Goal: Transaction & Acquisition: Purchase product/service

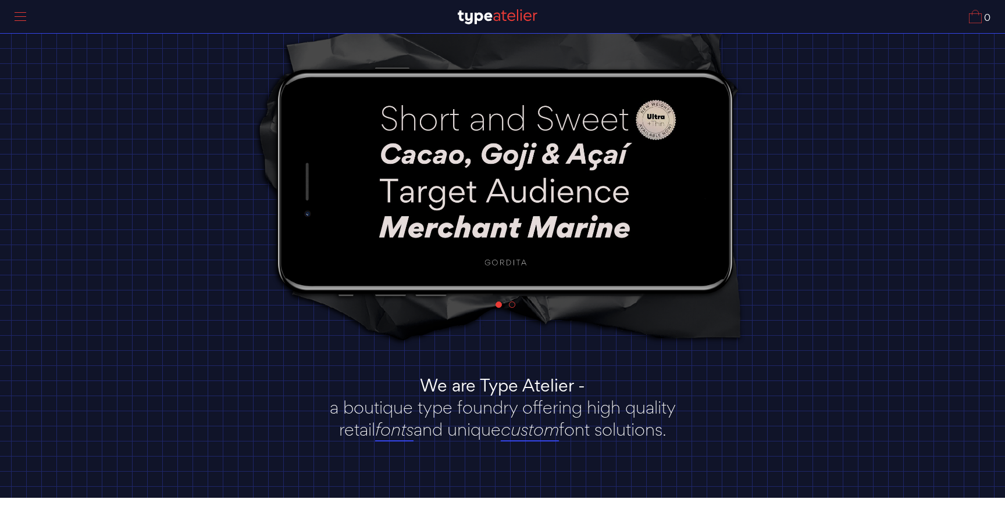
scroll to position [133, 0]
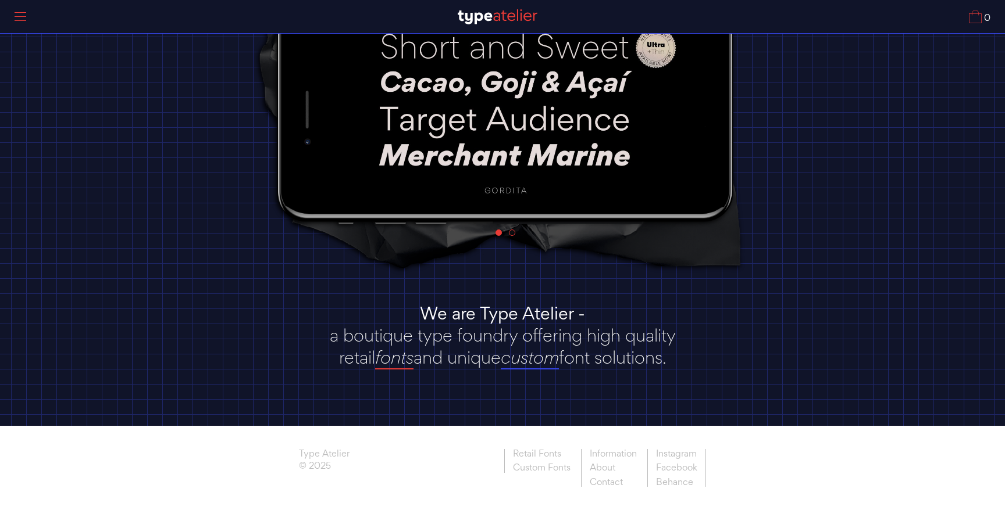
click at [400, 356] on link "fonts" at bounding box center [394, 357] width 38 height 23
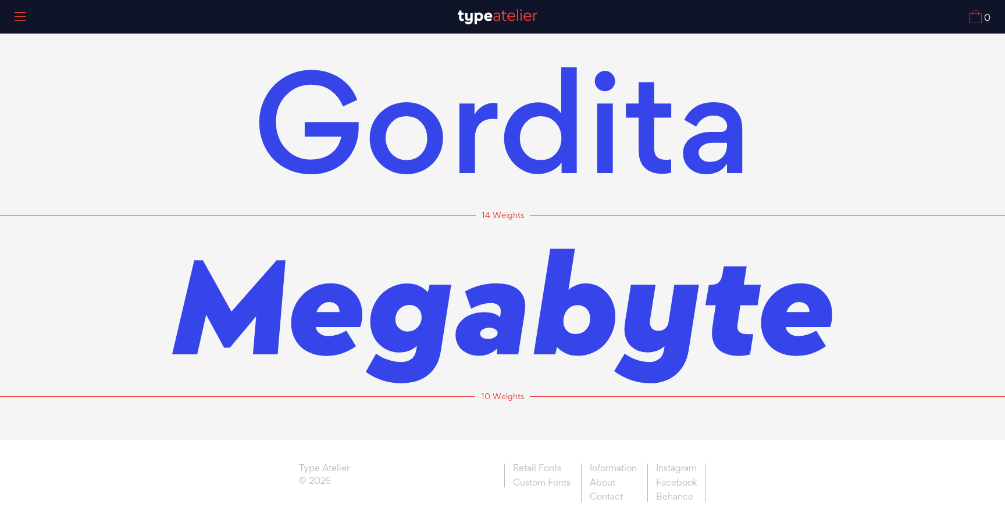
scroll to position [15, 0]
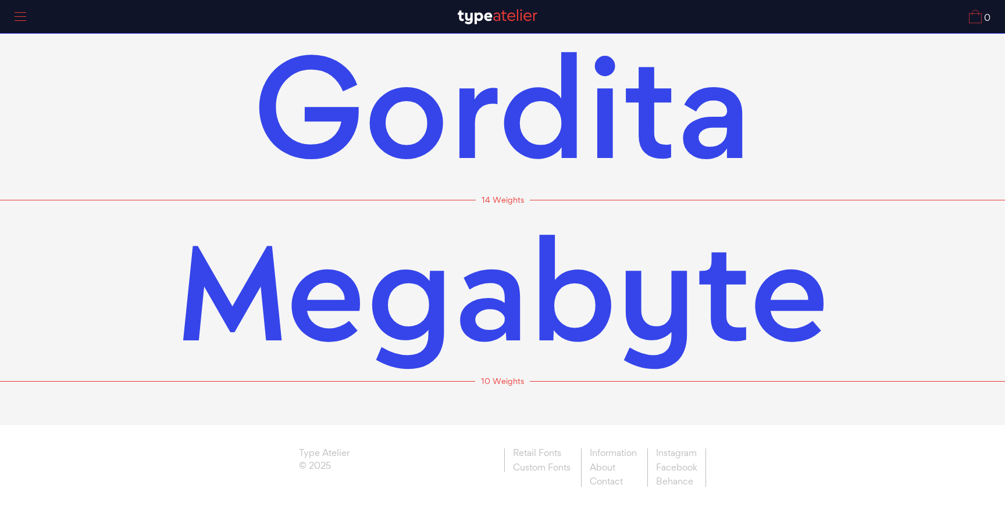
click at [395, 293] on span "Megabyte" at bounding box center [503, 290] width 652 height 181
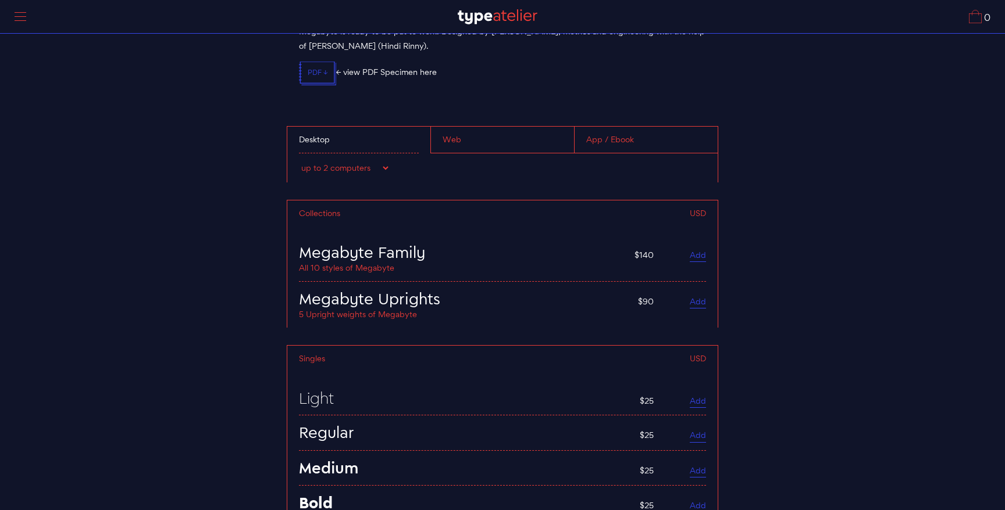
scroll to position [3219, 0]
click at [475, 134] on div "Web" at bounding box center [502, 139] width 144 height 27
click at [631, 130] on div "App / Ebook" at bounding box center [646, 139] width 144 height 27
